Goal: Information Seeking & Learning: Learn about a topic

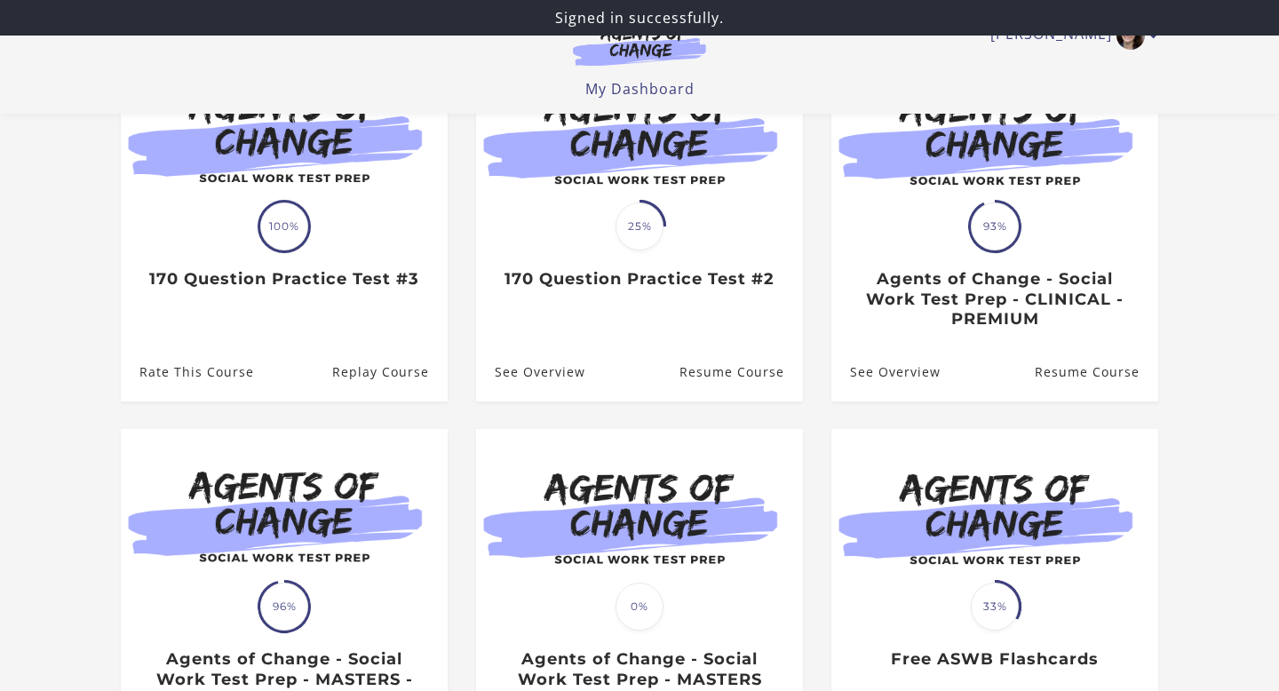
scroll to position [226, 0]
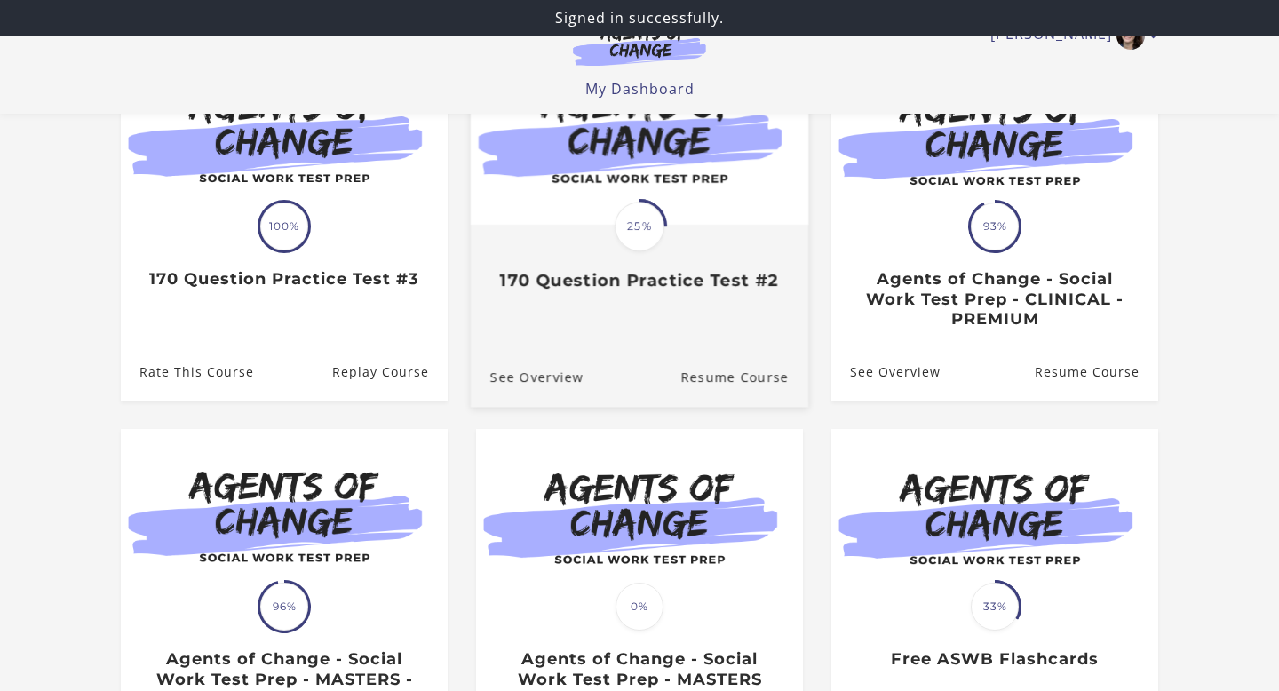
click at [642, 227] on span "25%" at bounding box center [640, 227] width 50 height 50
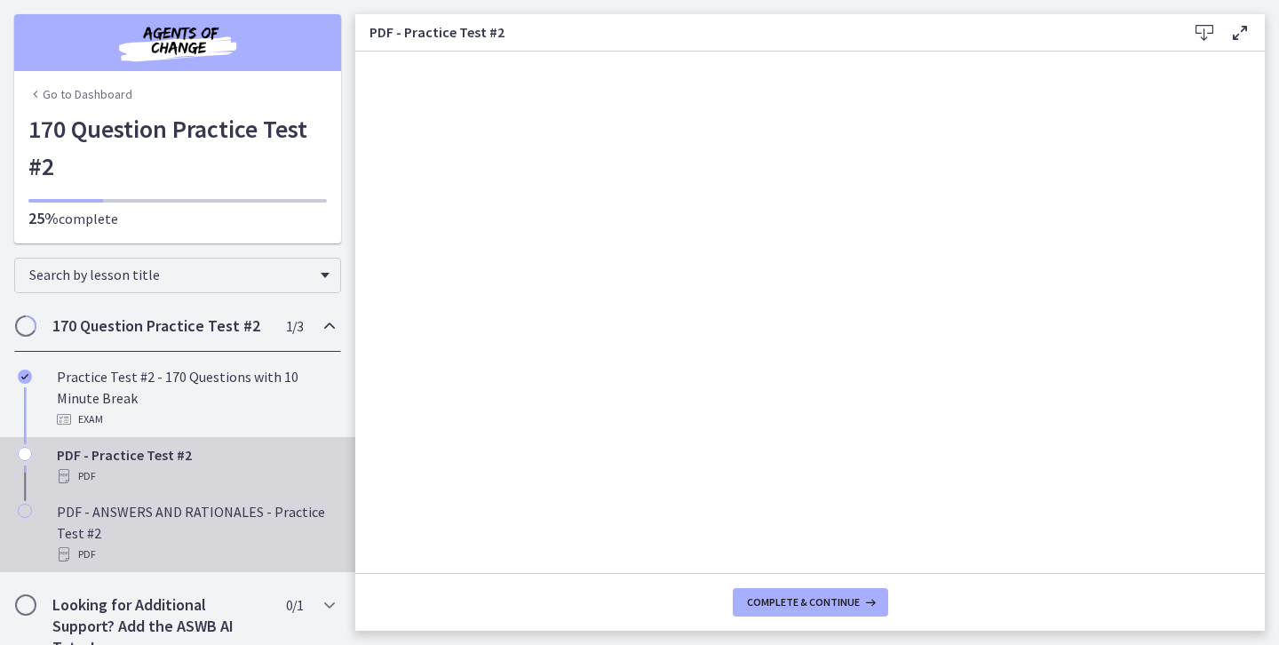
click at [197, 525] on div "PDF - ANSWERS AND RATIONALES - Practice Test #2 PDF" at bounding box center [195, 533] width 277 height 64
click at [148, 456] on div "PDF - Practice Test #2 PDF" at bounding box center [195, 465] width 277 height 43
click at [156, 512] on div "PDF - ANSWERS AND RATIONALES - Practice Test #2 PDF" at bounding box center [195, 533] width 277 height 64
click at [194, 450] on div "PDF - Practice Test #2 PDF" at bounding box center [195, 465] width 277 height 43
click at [135, 527] on div "PDF - ANSWERS AND RATIONALES - Practice Test #2 PDF" at bounding box center [195, 533] width 277 height 64
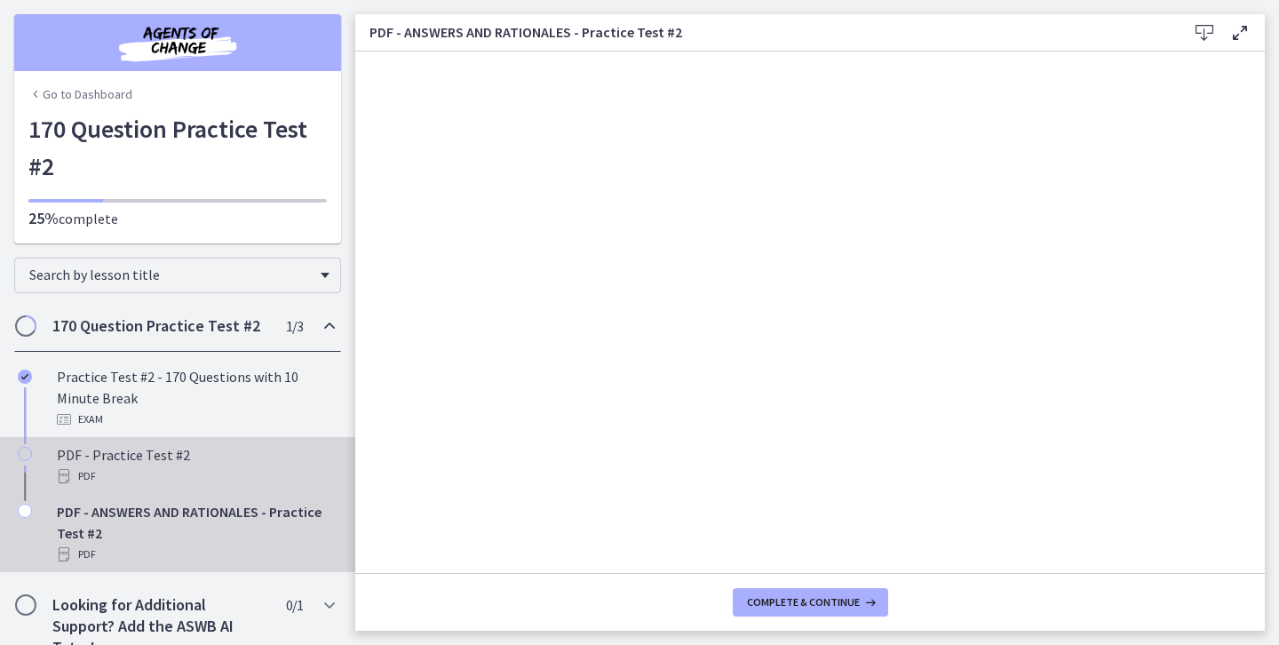
click at [210, 464] on div "PDF - Practice Test #2 PDF" at bounding box center [195, 465] width 277 height 43
click at [206, 535] on div "PDF - ANSWERS AND RATIONALES - Practice Test #2 PDF" at bounding box center [195, 533] width 277 height 64
click at [149, 462] on div "PDF - Practice Test #2 PDF" at bounding box center [195, 465] width 277 height 43
click at [205, 518] on div "PDF - ANSWERS AND RATIONALES - Practice Test #2 PDF" at bounding box center [195, 533] width 277 height 64
click at [194, 471] on div "PDF" at bounding box center [195, 475] width 277 height 21
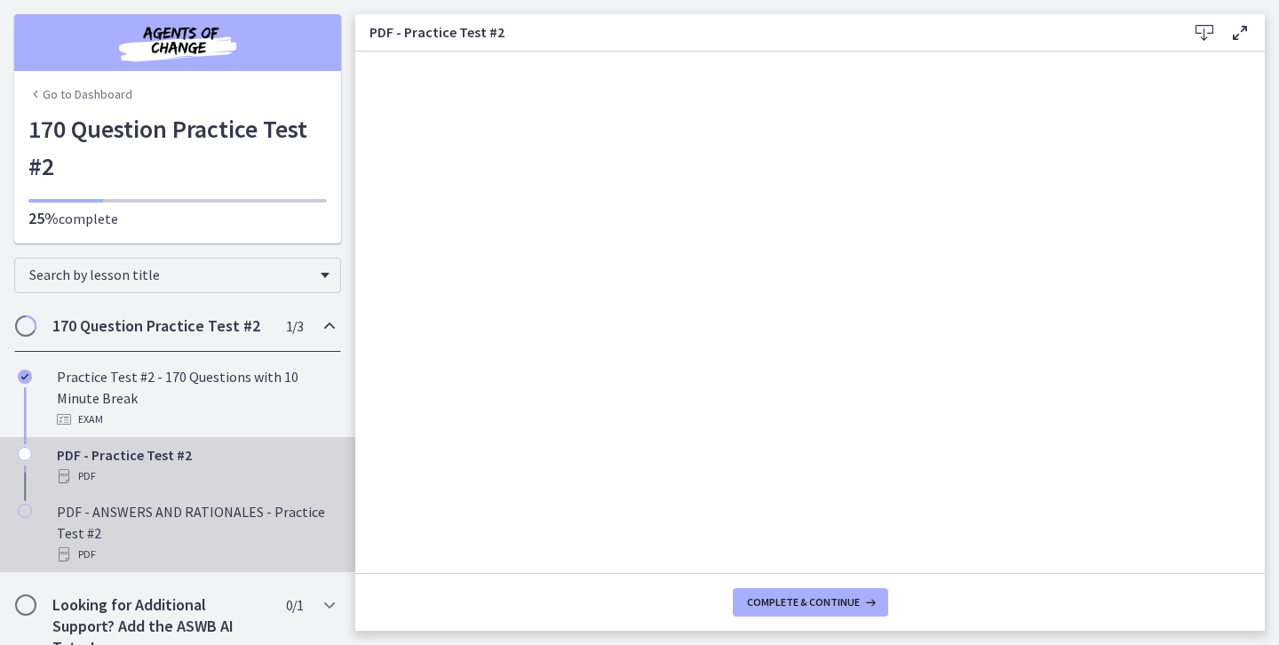
click at [243, 515] on div "PDF - ANSWERS AND RATIONALES - Practice Test #2 PDF" at bounding box center [195, 533] width 277 height 64
click at [202, 468] on div "PDF" at bounding box center [195, 475] width 277 height 21
click at [181, 521] on div "PDF - ANSWERS AND RATIONALES - Practice Test #2 PDF" at bounding box center [195, 533] width 277 height 64
